Goal: Transaction & Acquisition: Subscribe to service/newsletter

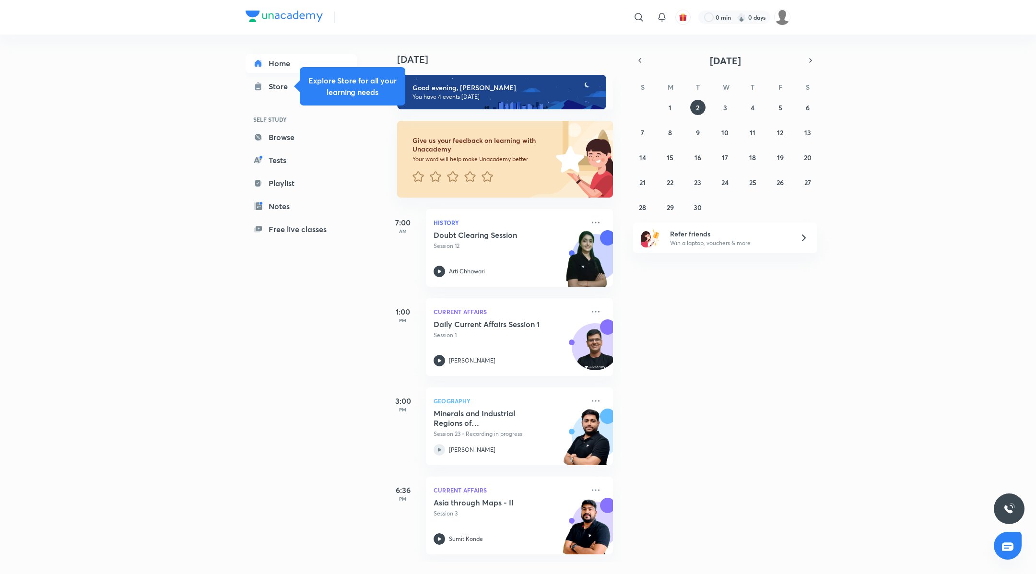
click at [285, 58] on link "Home" at bounding box center [300, 63] width 111 height 19
click at [785, 15] on img at bounding box center [782, 17] width 16 height 16
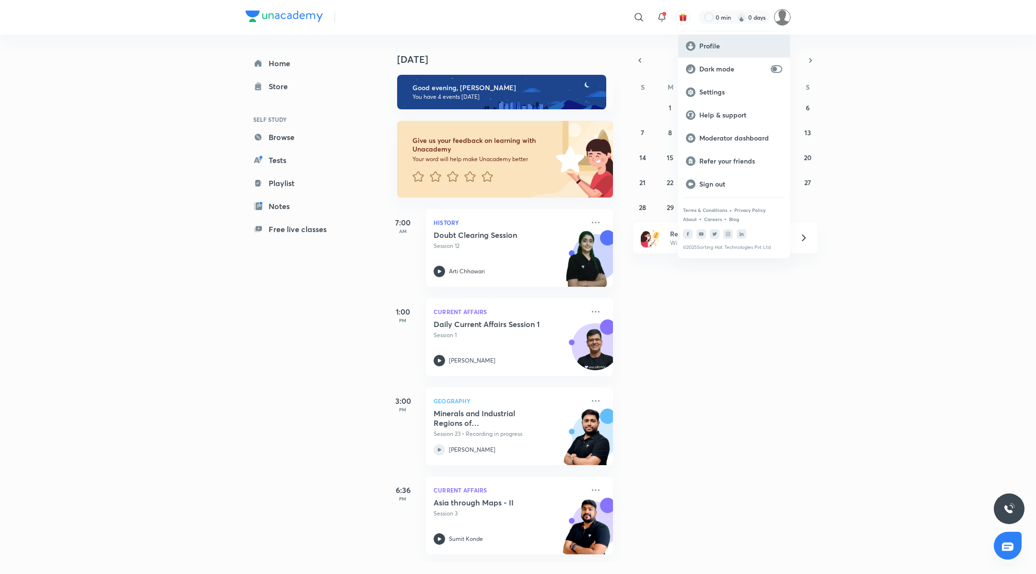
click at [730, 47] on p "Profile" at bounding box center [740, 46] width 83 height 9
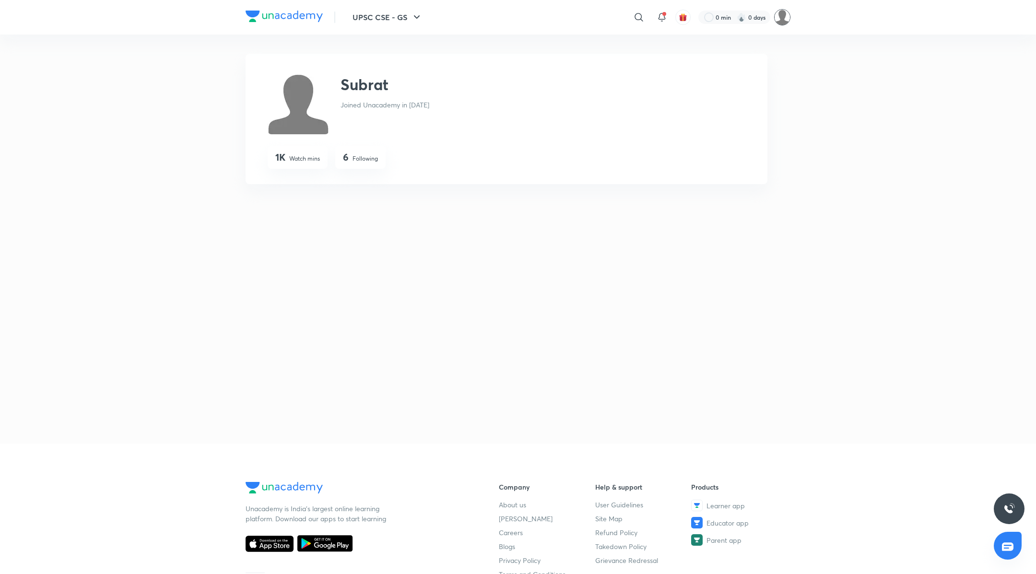
click at [786, 18] on img at bounding box center [782, 17] width 16 height 16
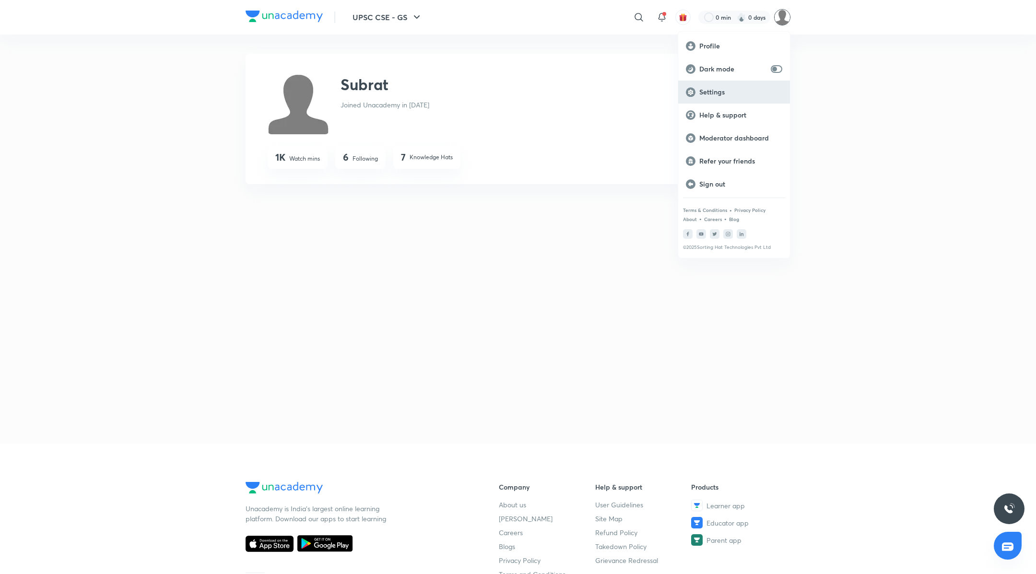
click at [713, 93] on p "Settings" at bounding box center [740, 92] width 83 height 9
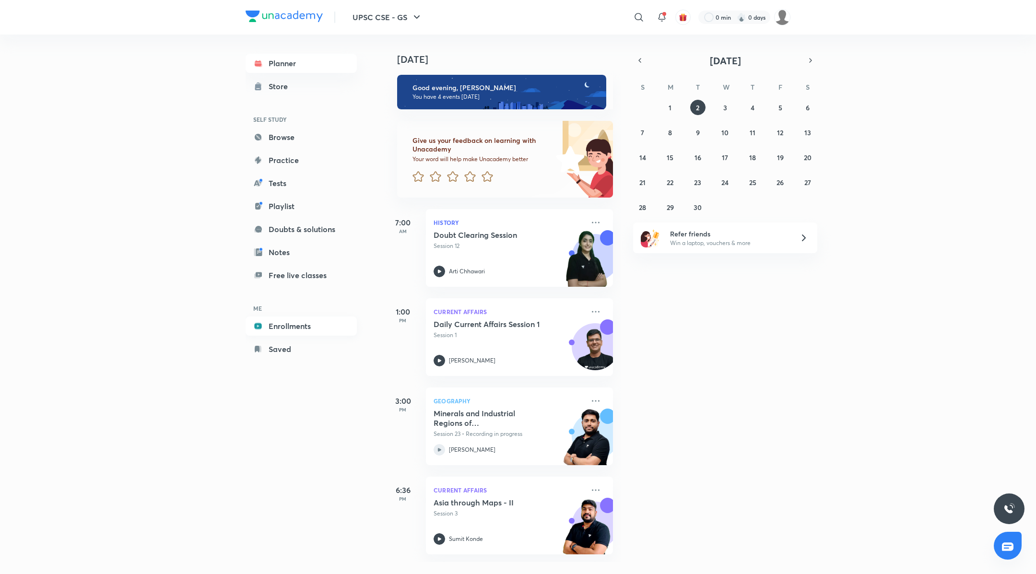
click at [293, 320] on link "Enrollments" at bounding box center [300, 325] width 111 height 19
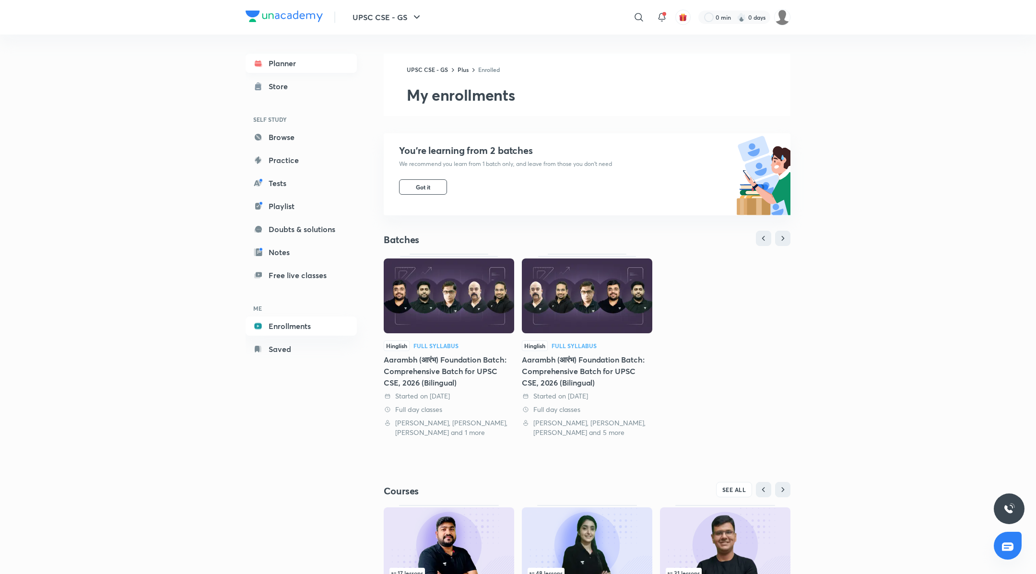
click at [266, 64] on link "Planner" at bounding box center [300, 63] width 111 height 19
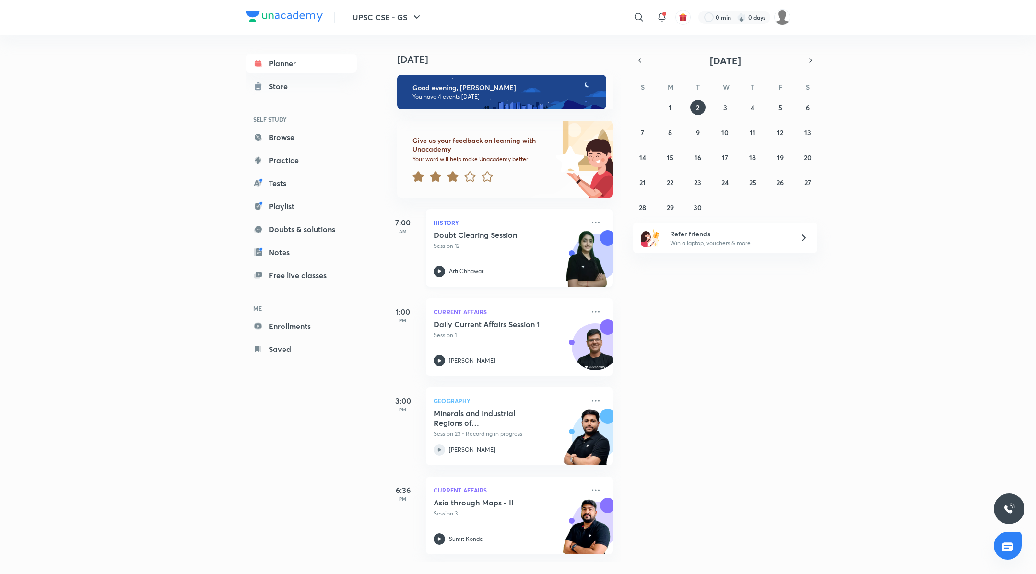
click at [454, 230] on div "History Doubt Clearing Session Session 12 Arti Chhawari" at bounding box center [519, 248] width 187 height 78
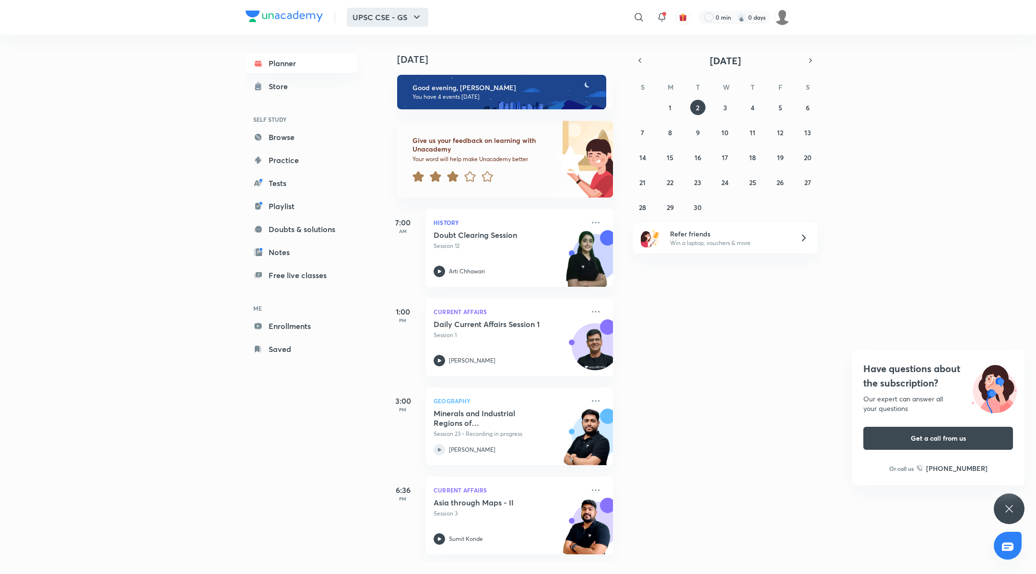
click at [386, 18] on button "UPSC CSE - GS" at bounding box center [388, 17] width 82 height 19
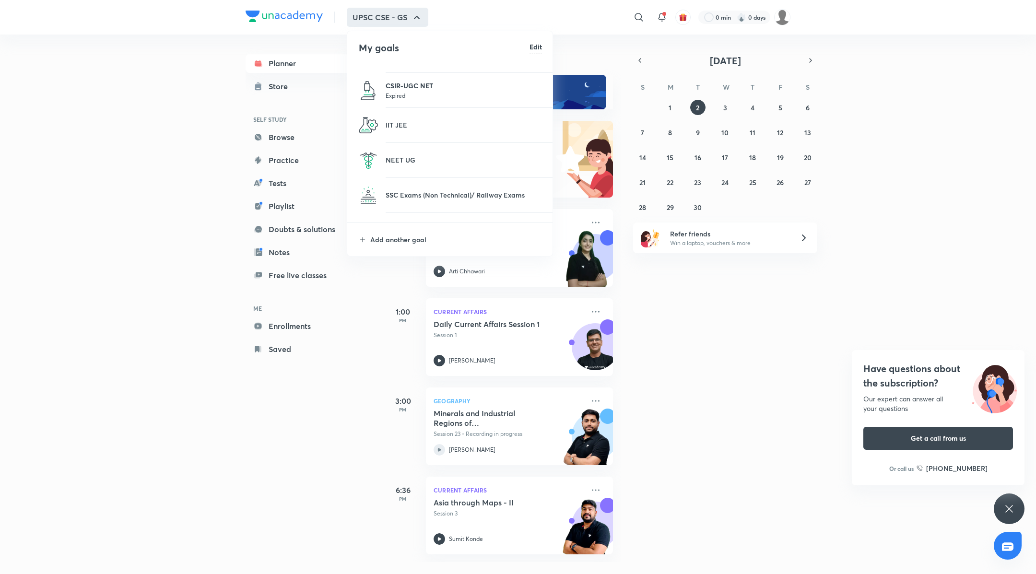
scroll to position [70, 0]
click at [406, 120] on p "IIT JEE" at bounding box center [464, 118] width 156 height 10
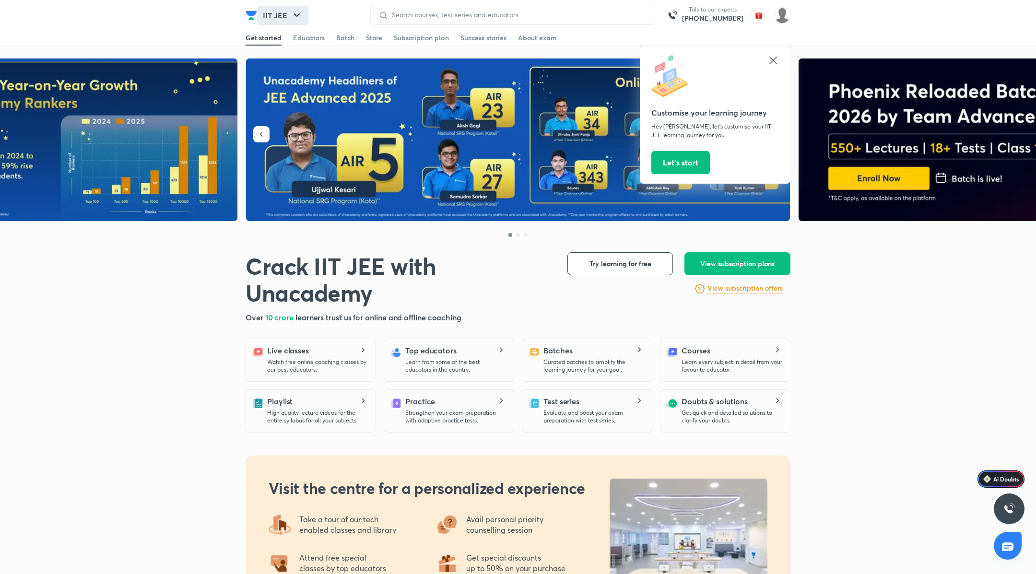
click at [291, 18] on icon "button" at bounding box center [297, 16] width 12 height 12
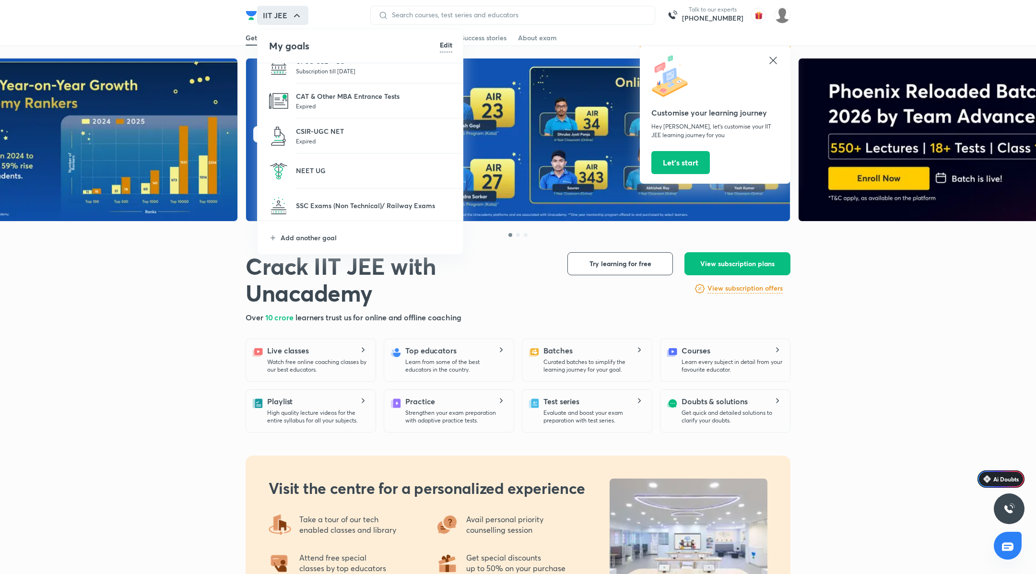
scroll to position [51, 0]
click at [310, 175] on p at bounding box center [374, 175] width 156 height 1
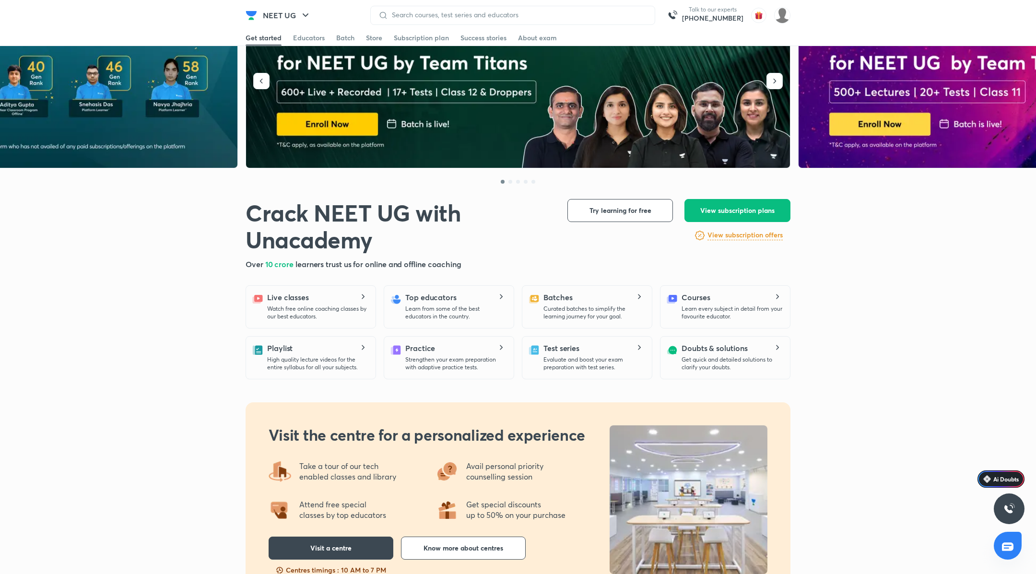
scroll to position [64, 0]
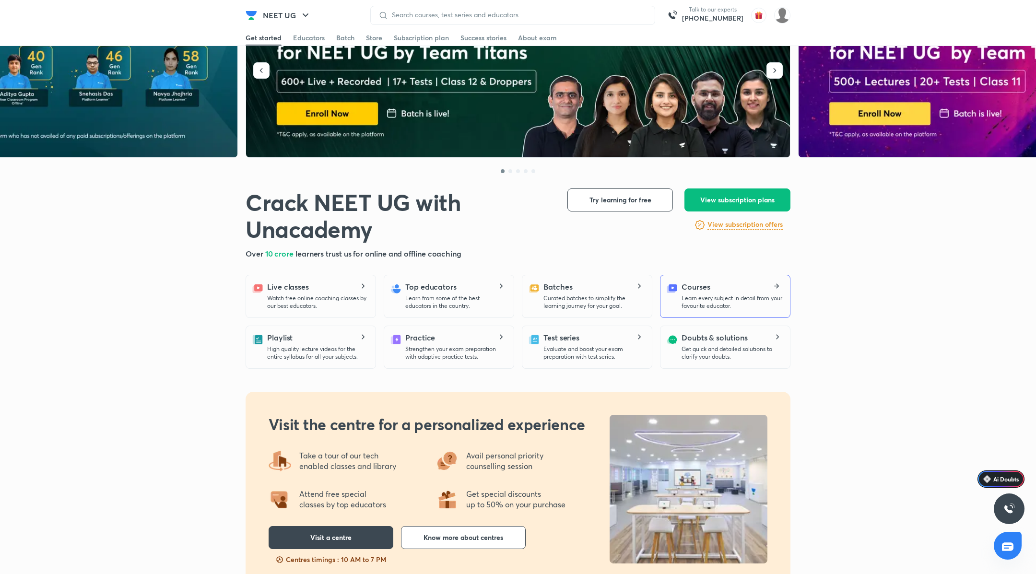
click at [707, 306] on p "Learn every subject in detail from your favourite educator." at bounding box center [731, 301] width 101 height 15
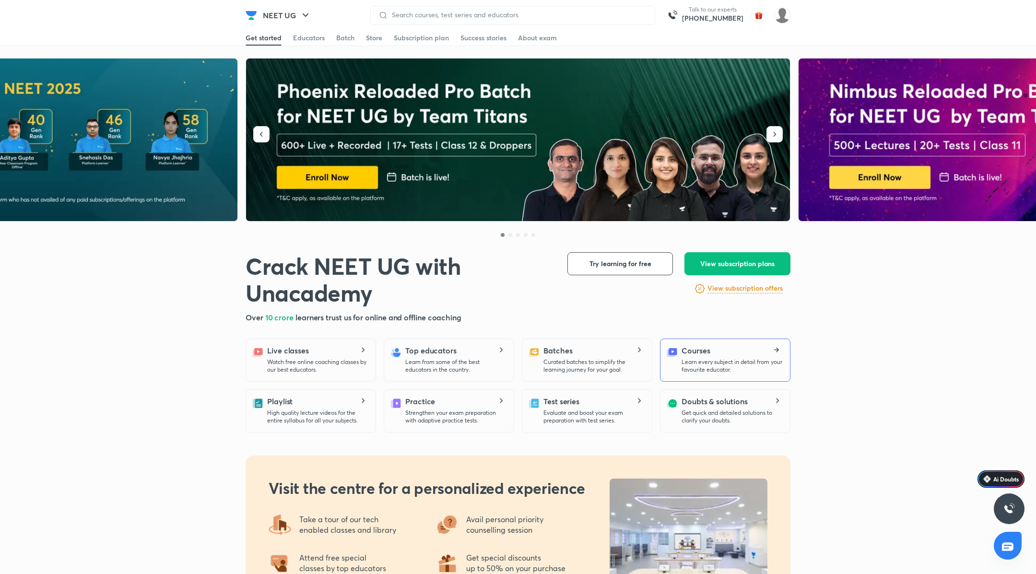
click at [697, 347] on h5 "Courses" at bounding box center [695, 351] width 28 height 12
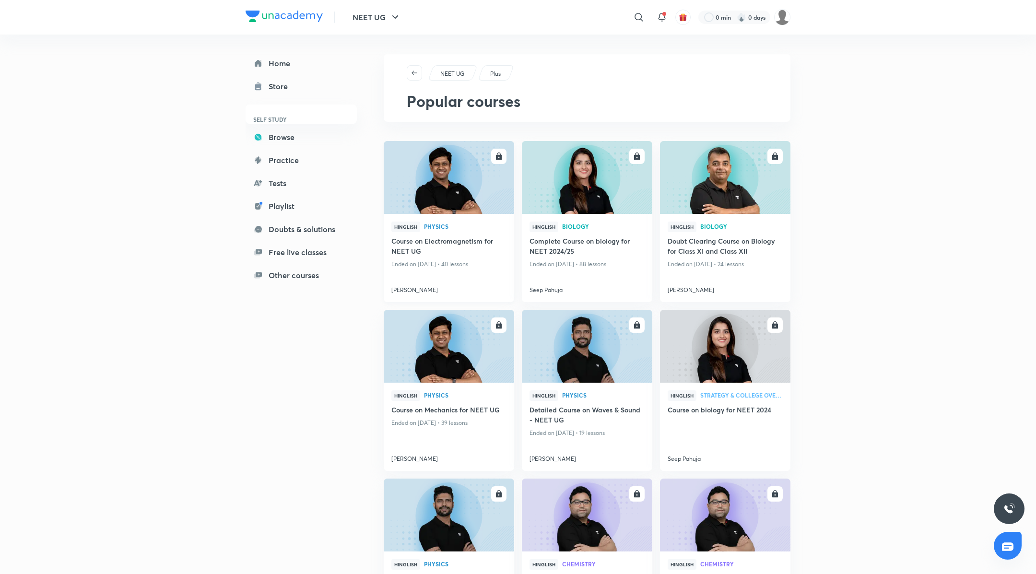
click at [457, 197] on img at bounding box center [448, 177] width 133 height 74
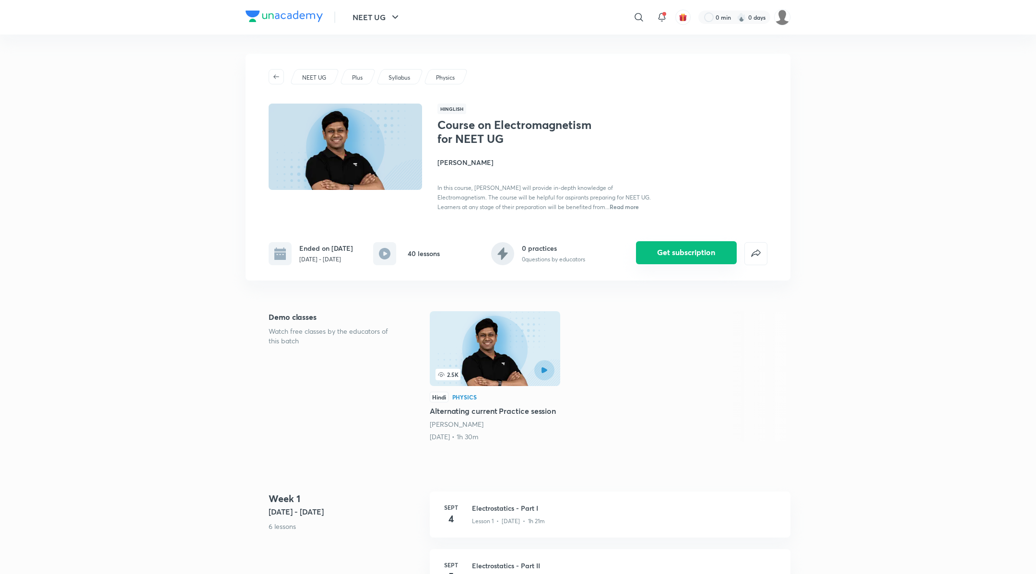
click at [659, 264] on button "Get subscription" at bounding box center [686, 252] width 101 height 23
